Goal: Task Accomplishment & Management: Manage account settings

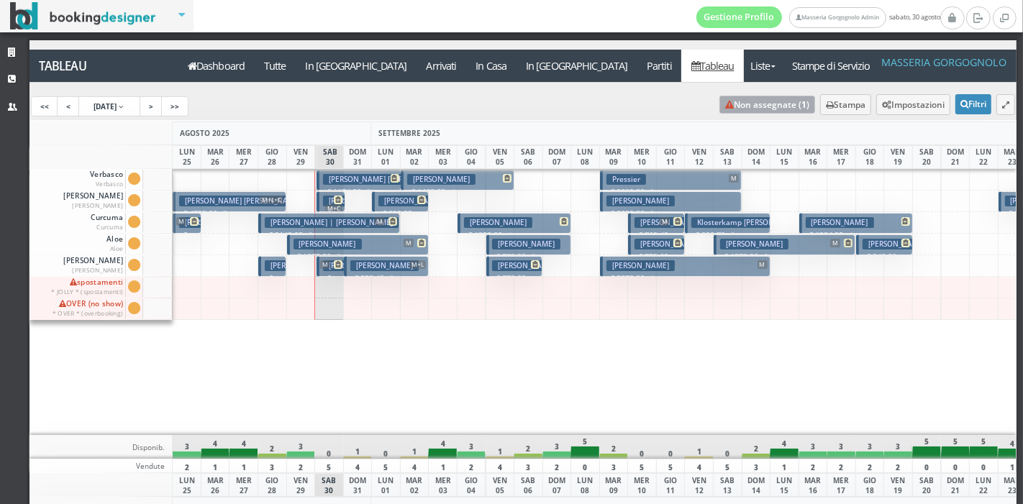
click at [752, 111] on link "Non assegnate ( 1 )" at bounding box center [767, 105] width 96 height 18
click at [379, 268] on h3 "Moro Matteo" at bounding box center [384, 265] width 68 height 11
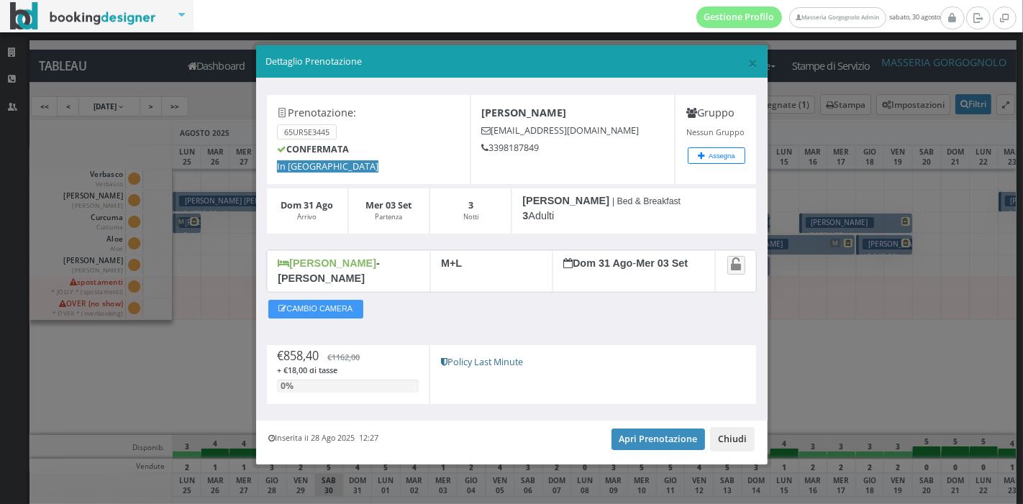
click at [742, 432] on button "Chiudi" at bounding box center [732, 439] width 45 height 24
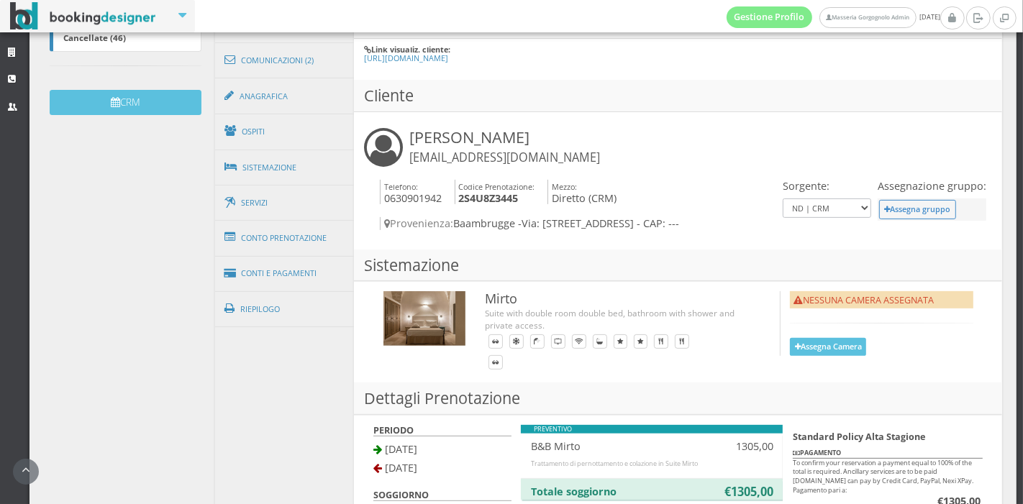
scroll to position [410, 0]
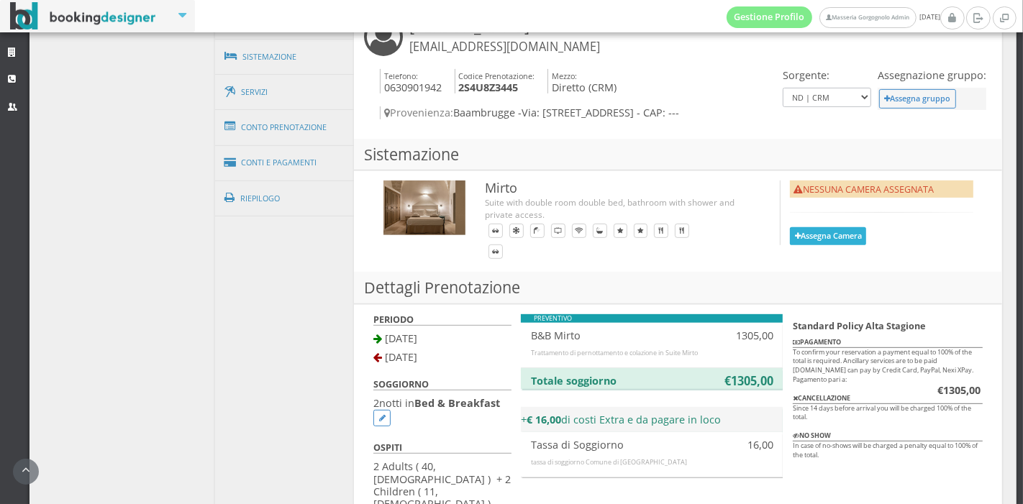
click at [795, 227] on button "Assegna Camera" at bounding box center [828, 236] width 76 height 18
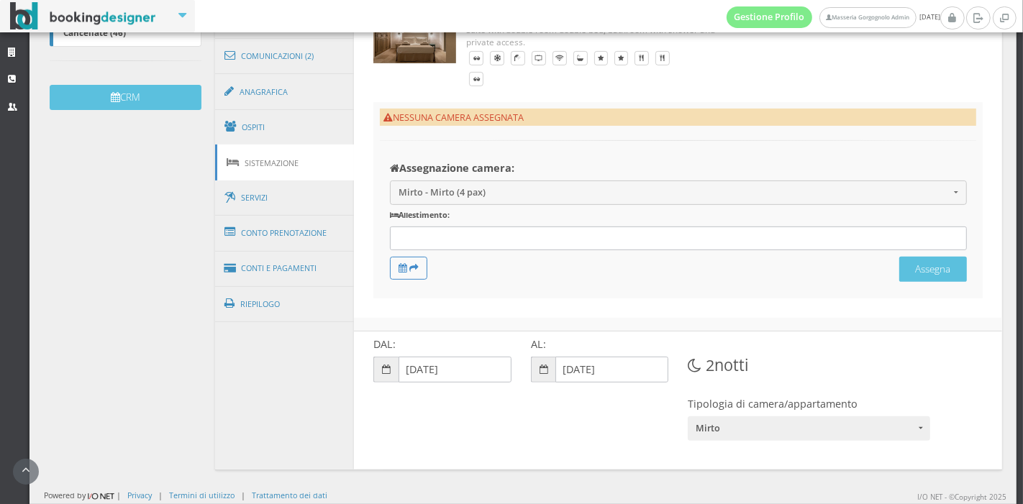
scroll to position [414, 0]
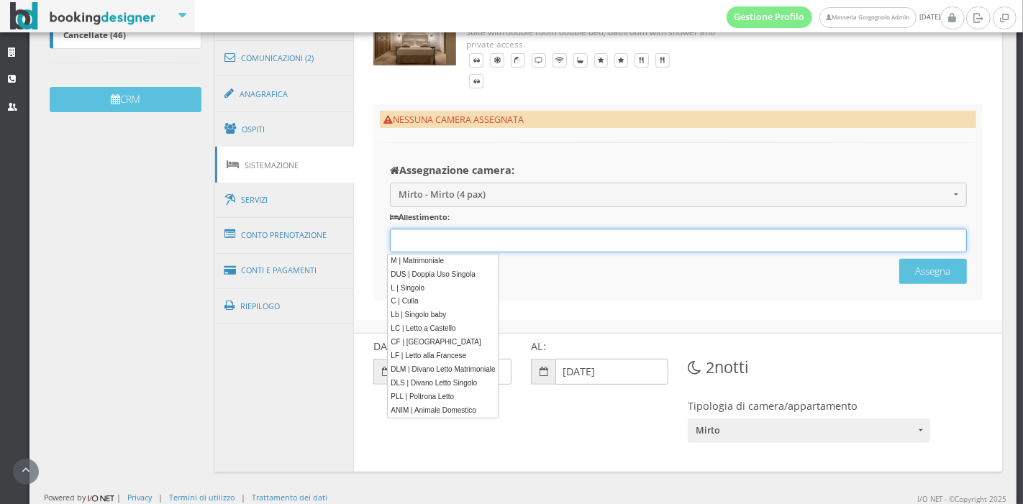
click at [527, 242] on div "12 results are available, use up and down arrow keys to navigate." at bounding box center [678, 241] width 577 height 24
click at [452, 257] on link "M | Matrimoniale" at bounding box center [442, 261] width 111 height 15
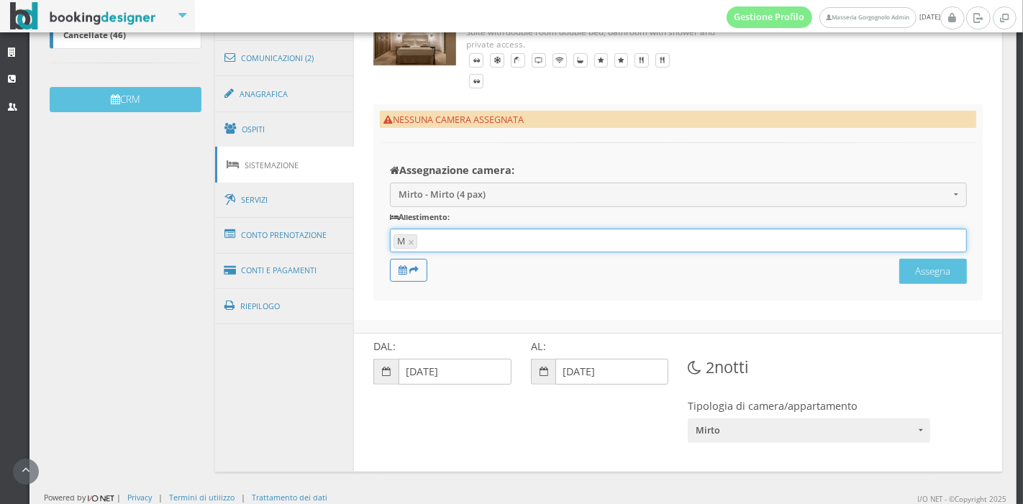
click at [452, 248] on input "text" at bounding box center [690, 241] width 539 height 13
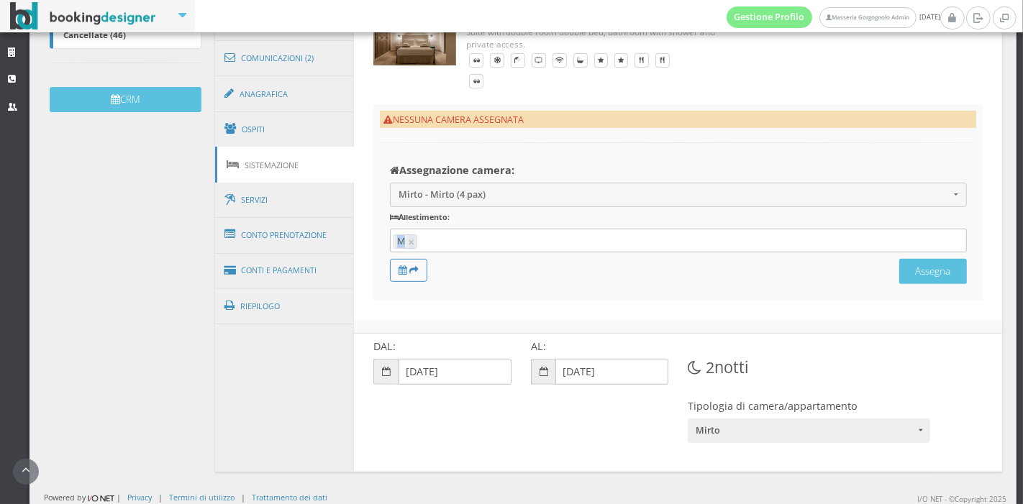
drag, startPoint x: 475, startPoint y: 288, endPoint x: 466, endPoint y: 251, distance: 37.7
click at [466, 251] on form "Assegnazione camera: Mirto - Mirto (4 pax) Mirto - Mirto (4 pax) spostamenti - …" at bounding box center [678, 223] width 577 height 118
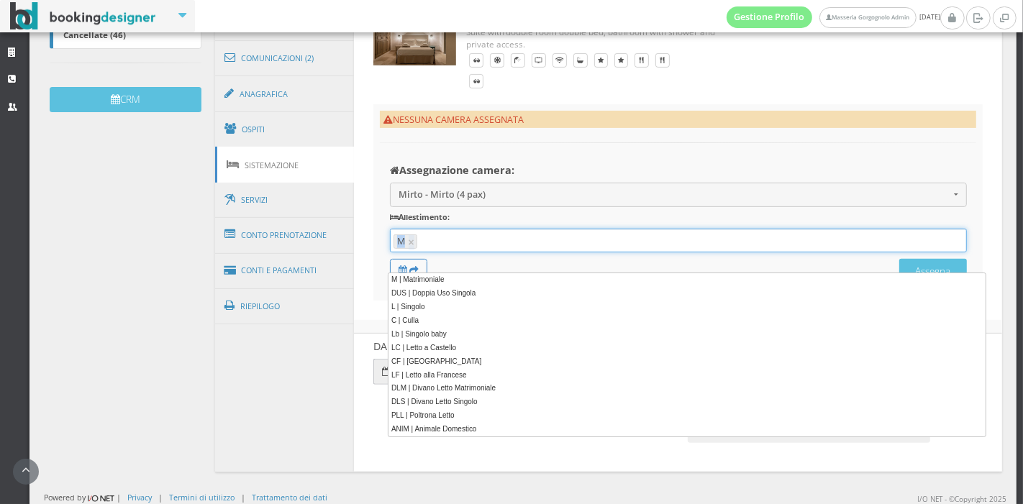
click at [466, 248] on input "text" at bounding box center [690, 241] width 539 height 13
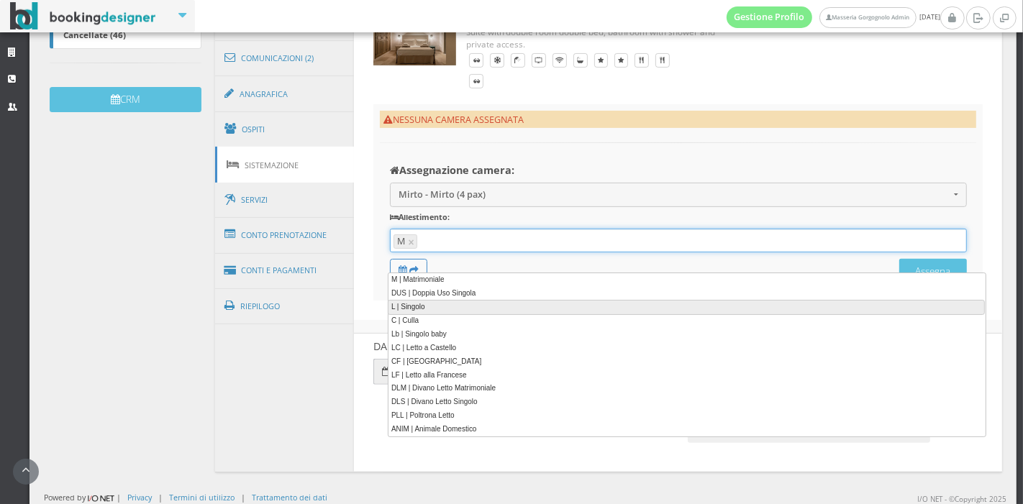
click at [460, 300] on link "L | Singolo" at bounding box center [686, 307] width 597 height 15
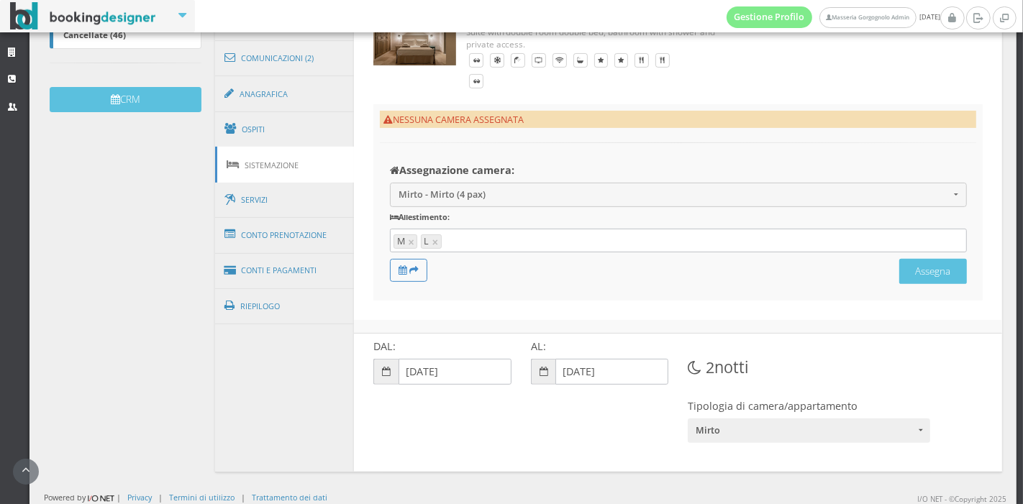
drag, startPoint x: 555, startPoint y: 300, endPoint x: 547, endPoint y: 262, distance: 38.9
click at [547, 262] on div "Assegnazione camera: Mirto - Mirto (4 pax) Mirto - Mirto (4 pax) spostamenti - …" at bounding box center [678, 226] width 596 height 137
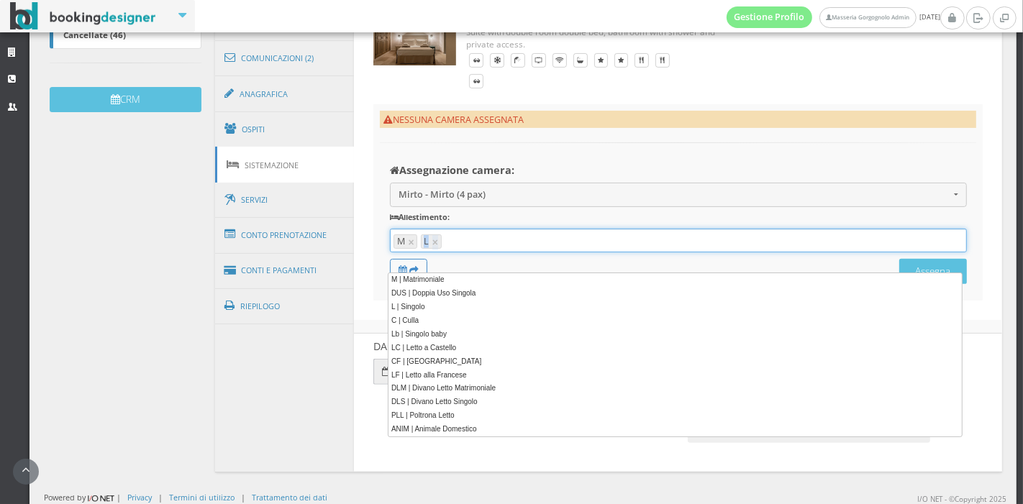
click at [547, 248] on input "text" at bounding box center [703, 241] width 518 height 13
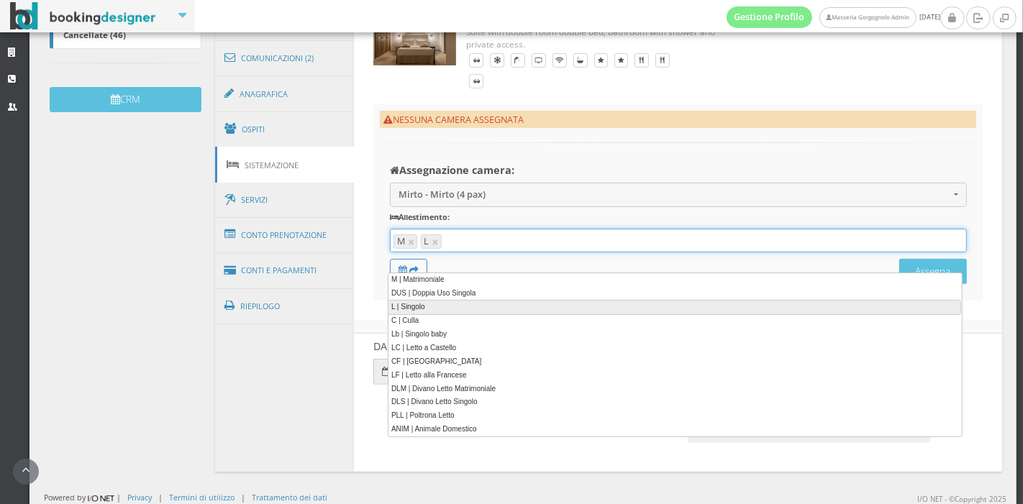
click at [450, 313] on link "L | Singolo" at bounding box center [674, 307] width 573 height 15
type input "M, L, L"
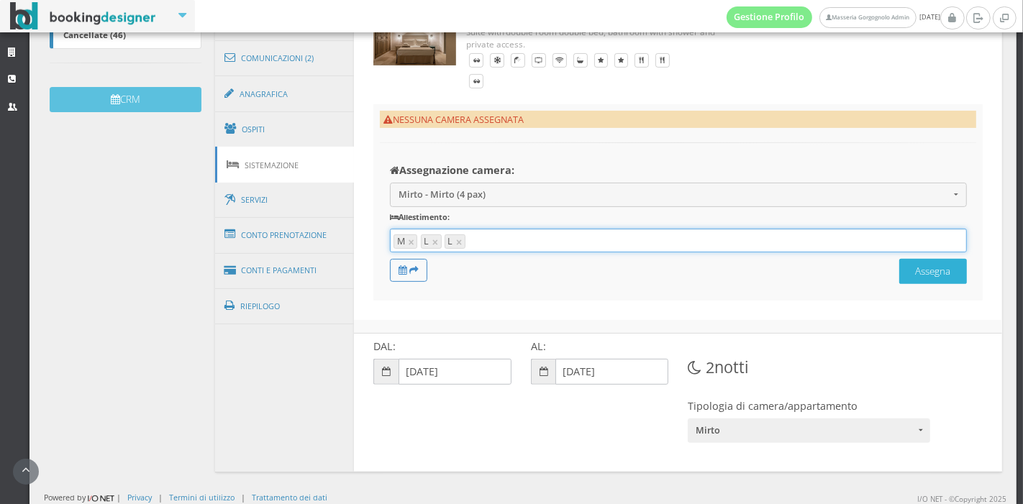
click at [899, 284] on button "Assegna" at bounding box center [933, 271] width 68 height 25
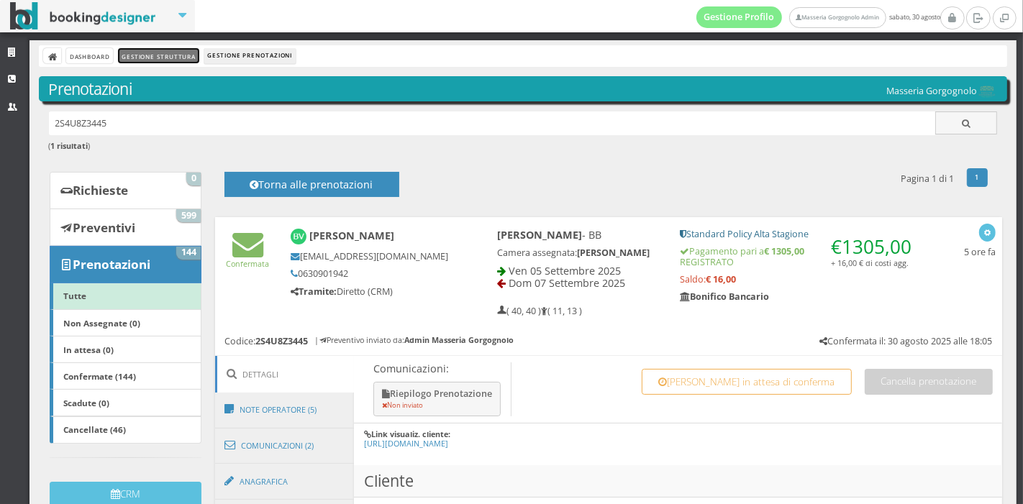
click at [169, 53] on link "Gestione Struttura" at bounding box center [158, 55] width 81 height 15
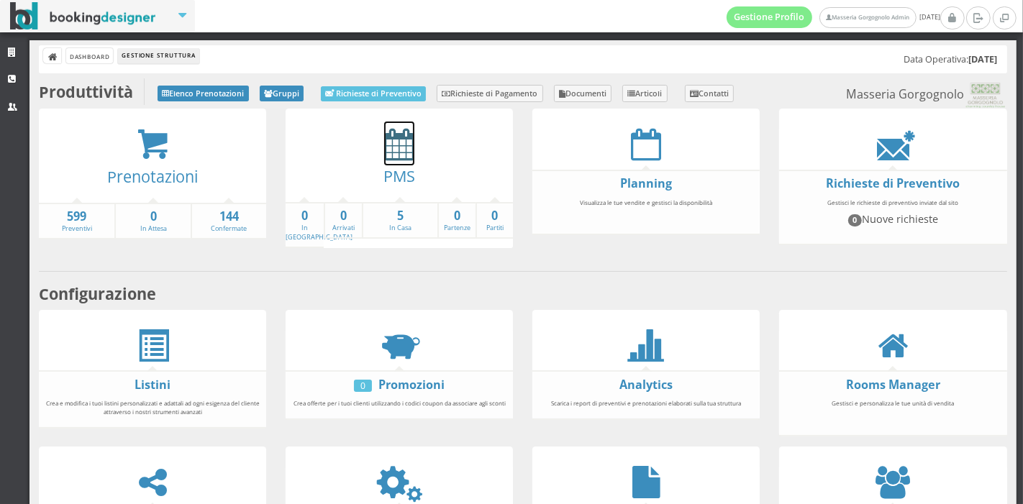
click at [404, 155] on icon at bounding box center [399, 144] width 30 height 32
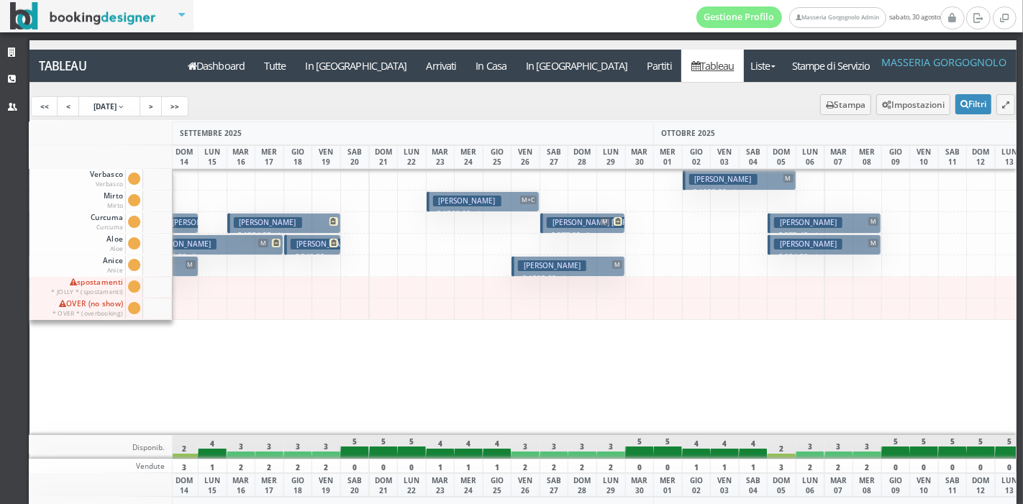
click at [848, 221] on button "Jonassen Nikolaj M € 972.40 4 notti 2 Adulti" at bounding box center [824, 223] width 114 height 21
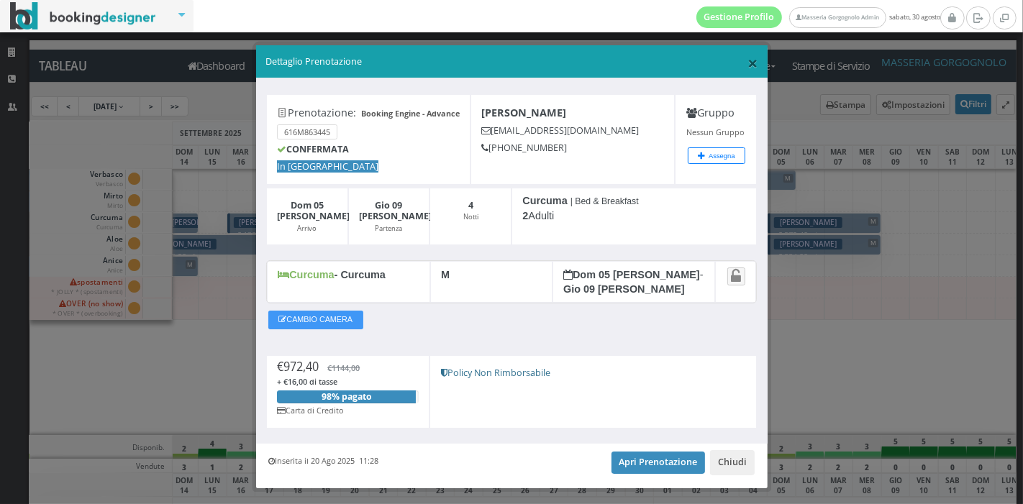
click at [747, 60] on span "×" at bounding box center [752, 62] width 10 height 24
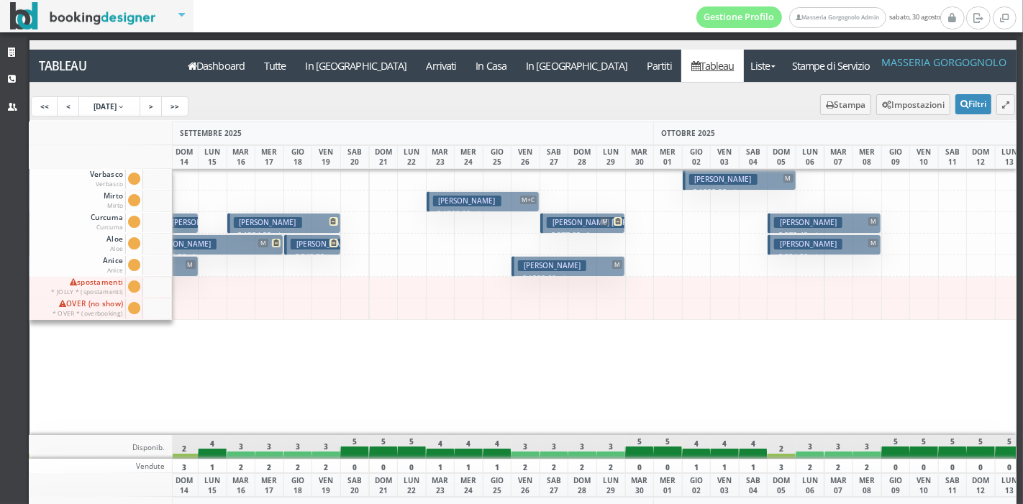
scroll to position [0, 185]
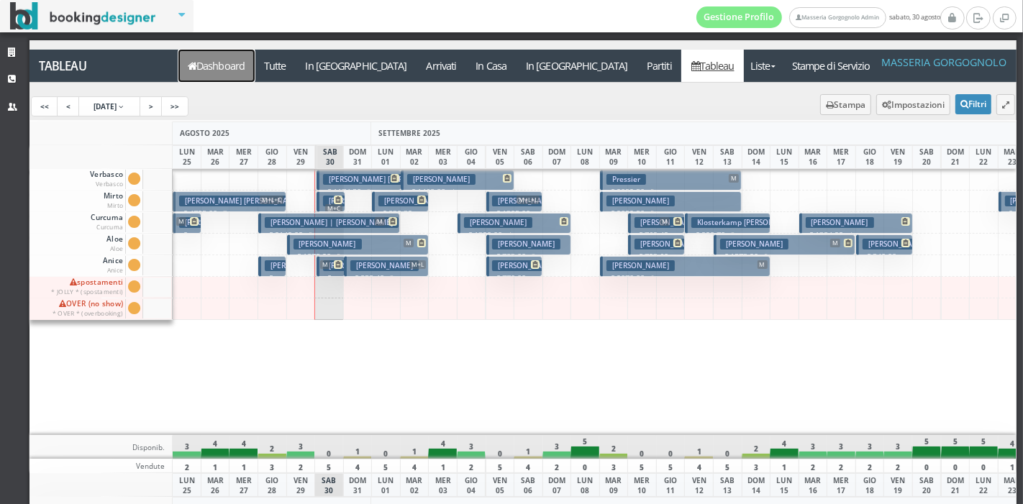
click at [225, 58] on link "Dashboard" at bounding box center [216, 66] width 76 height 32
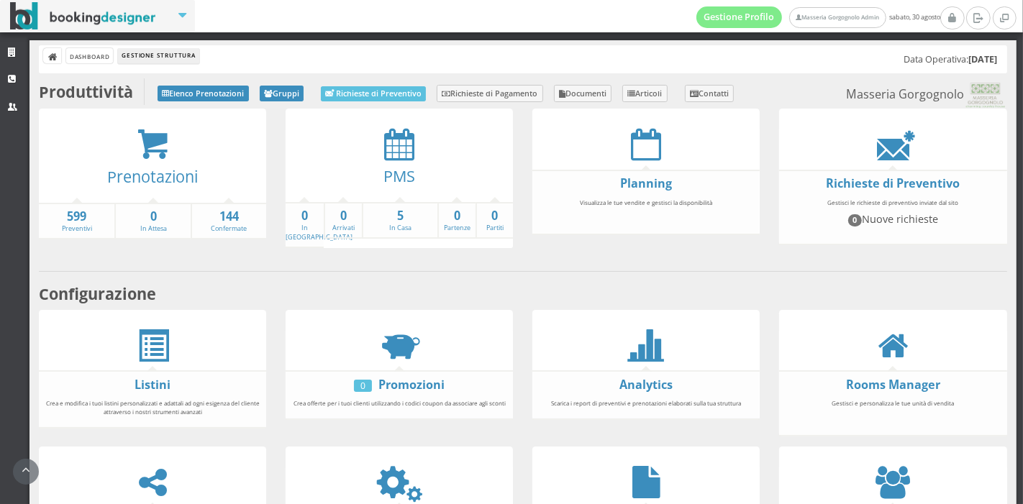
scroll to position [246, 0]
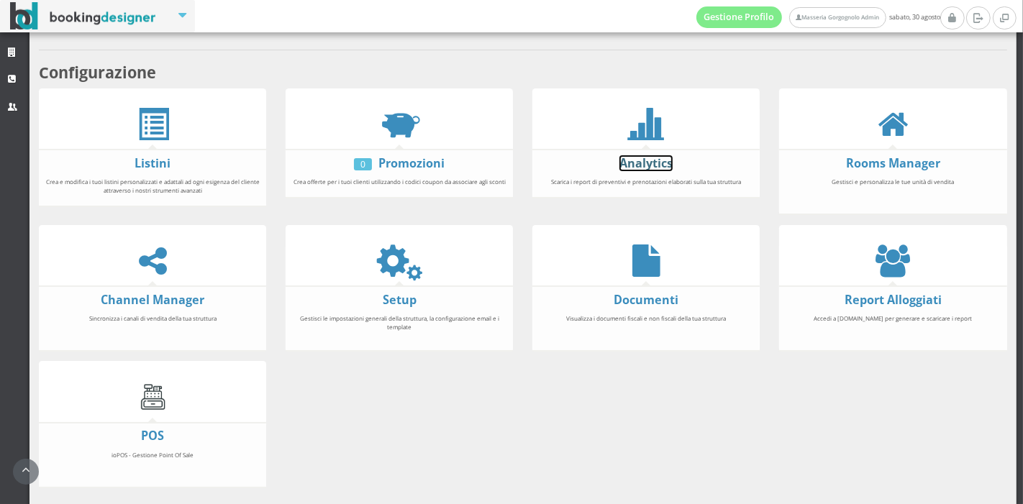
click at [639, 155] on link "Analytics" at bounding box center [645, 163] width 53 height 16
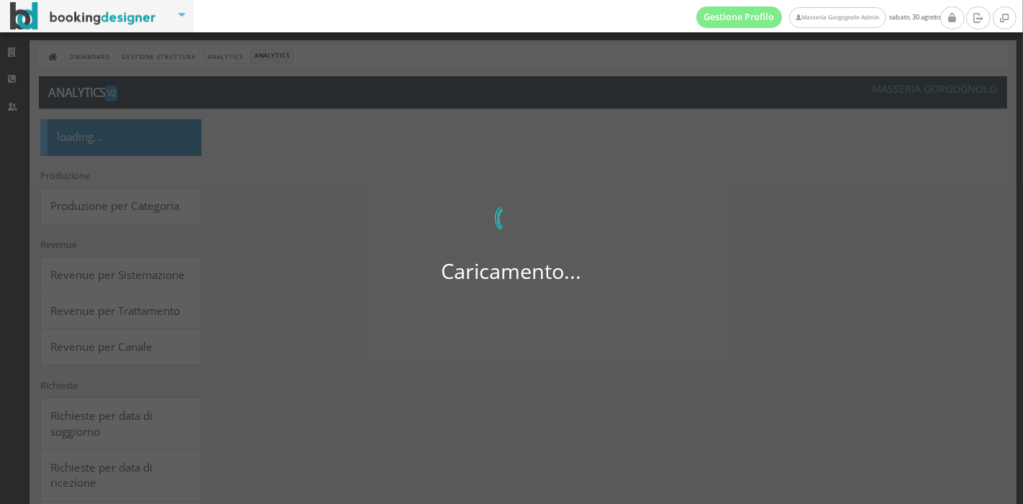
select select
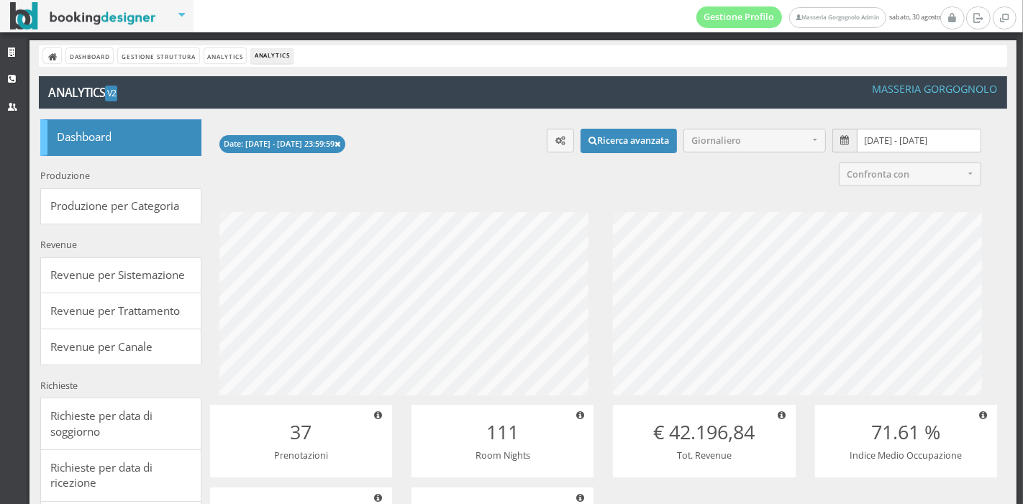
scroll to position [214, 432]
